Goal: Check status: Check status

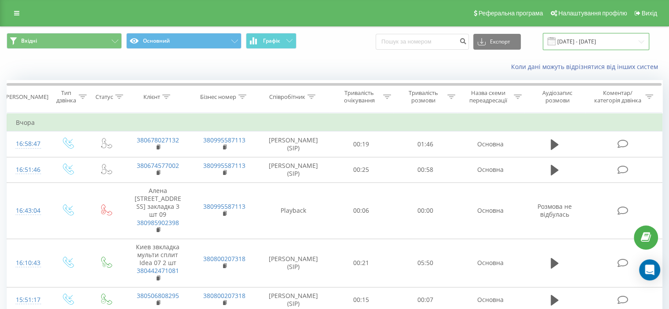
click at [597, 37] on input "[DATE] - [DATE]" at bounding box center [596, 41] width 106 height 17
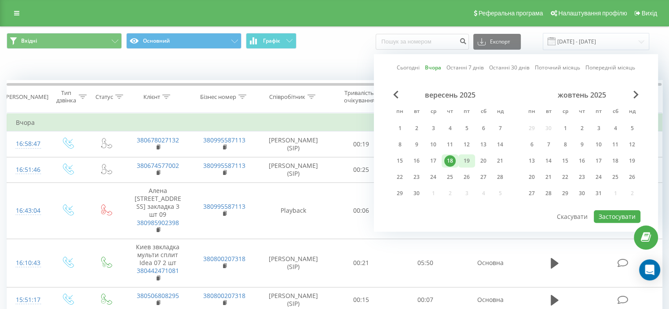
click at [468, 161] on div "19" at bounding box center [466, 160] width 11 height 11
click at [625, 213] on button "Застосувати" at bounding box center [617, 216] width 47 height 13
type input "[DATE] - [DATE]"
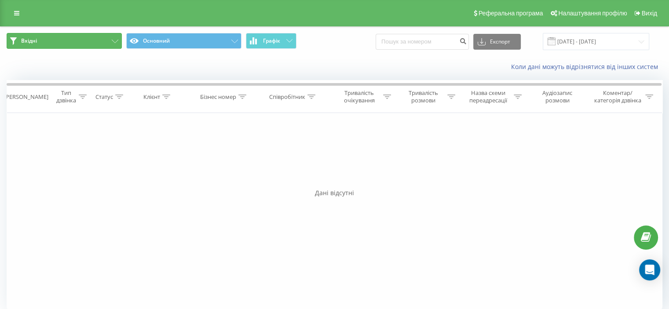
click at [113, 39] on button "Вхідні" at bounding box center [64, 41] width 115 height 16
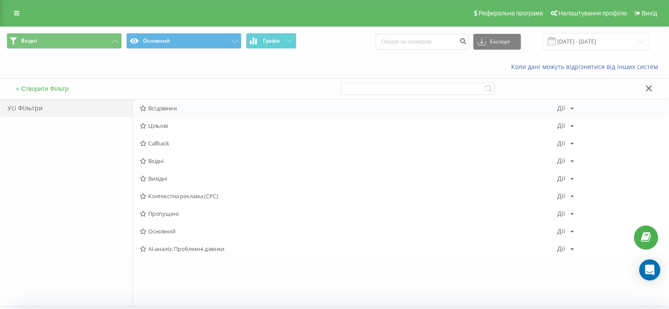
click at [160, 106] on span "Всі дзвінки" at bounding box center [349, 108] width 418 height 6
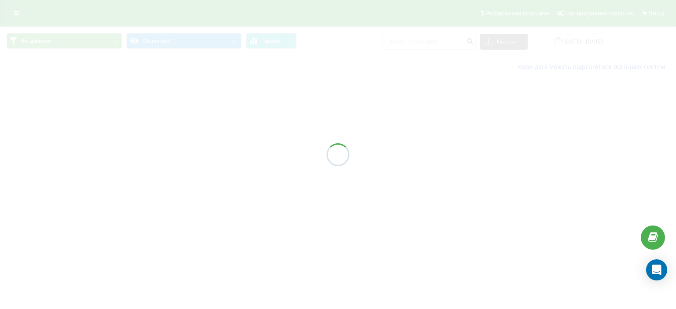
click at [160, 106] on div at bounding box center [338, 154] width 676 height 309
